Goal: Information Seeking & Learning: Learn about a topic

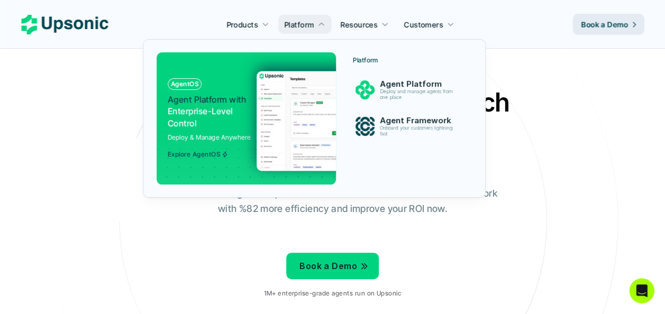
click at [299, 122] on img at bounding box center [360, 121] width 206 height 100
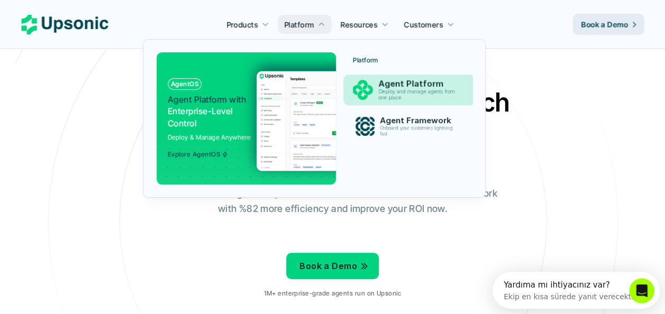
click at [361, 85] on img at bounding box center [363, 90] width 20 height 20
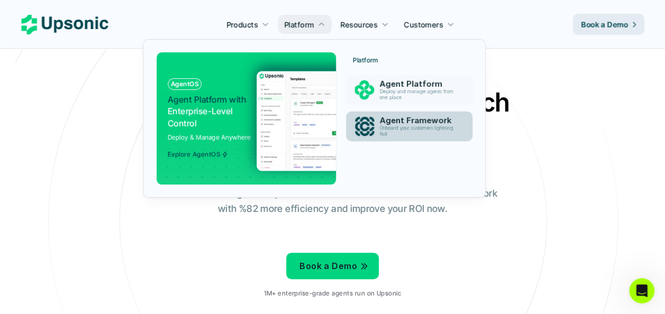
click at [379, 120] on div "Agent Framework Onboard your customers lightning fast" at bounding box center [418, 126] width 89 height 25
click at [379, 120] on p "Agent Framework" at bounding box center [419, 120] width 82 height 10
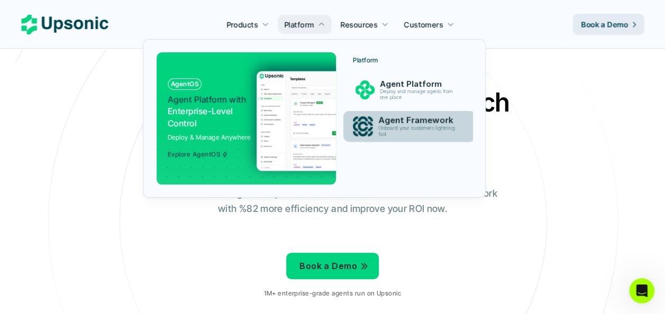
click at [381, 120] on p "Agent Framework" at bounding box center [419, 120] width 82 height 10
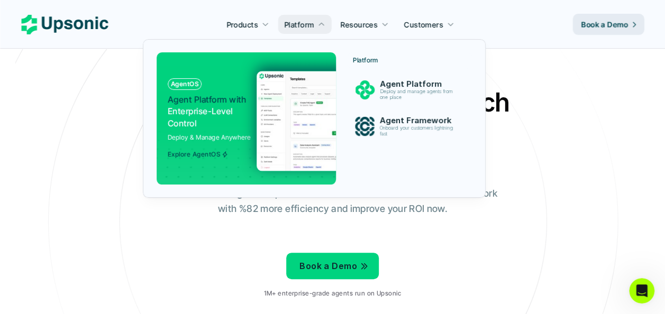
click at [313, 118] on img at bounding box center [360, 121] width 206 height 100
click at [356, 119] on img at bounding box center [364, 126] width 19 height 19
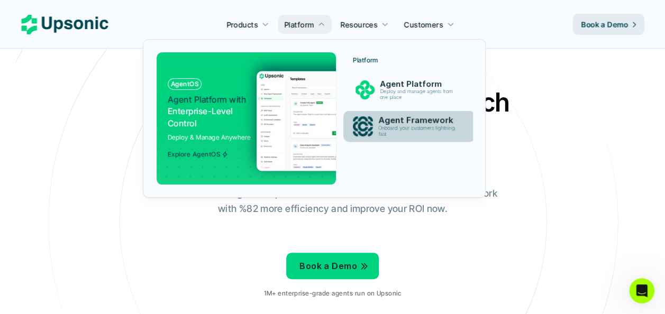
click at [356, 119] on img at bounding box center [363, 127] width 20 height 20
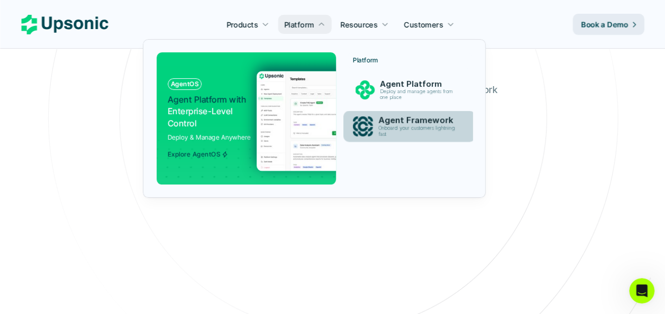
scroll to position [105, 0]
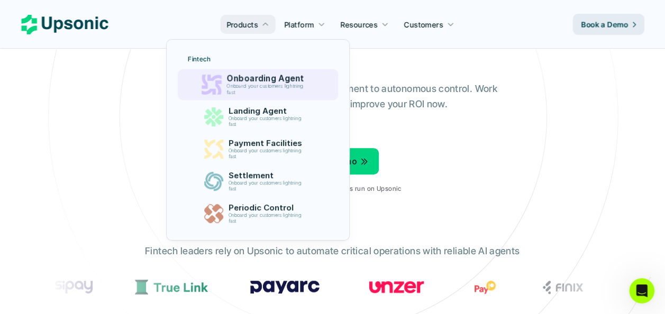
click at [287, 79] on p "Onboarding Agent" at bounding box center [268, 79] width 82 height 10
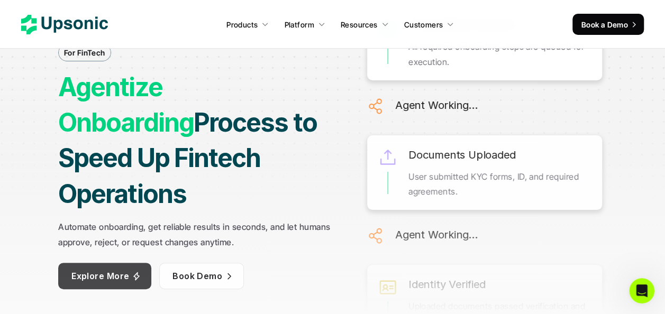
click at [124, 266] on link "Explore More" at bounding box center [104, 276] width 93 height 26
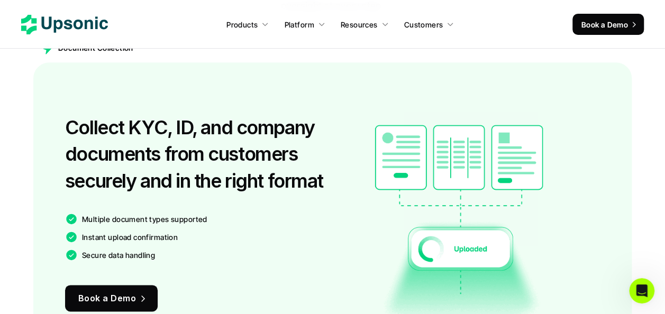
scroll to position [561, 0]
